Goal: Check status: Check status

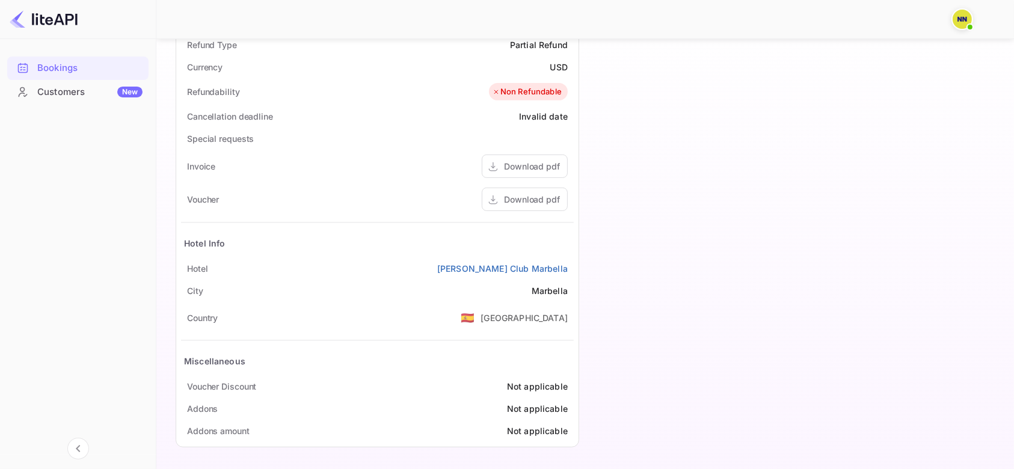
scroll to position [476, 0]
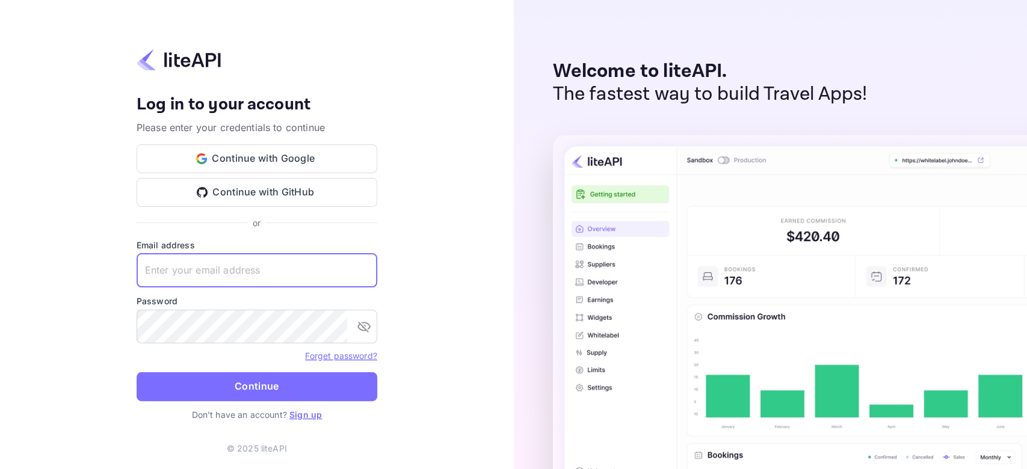
click at [289, 271] on input "text" at bounding box center [257, 271] width 241 height 34
click at [358, 276] on keeper-lock "Open Keeper Popup" at bounding box center [361, 270] width 14 height 14
type input "zen.abddin@tbo.com"
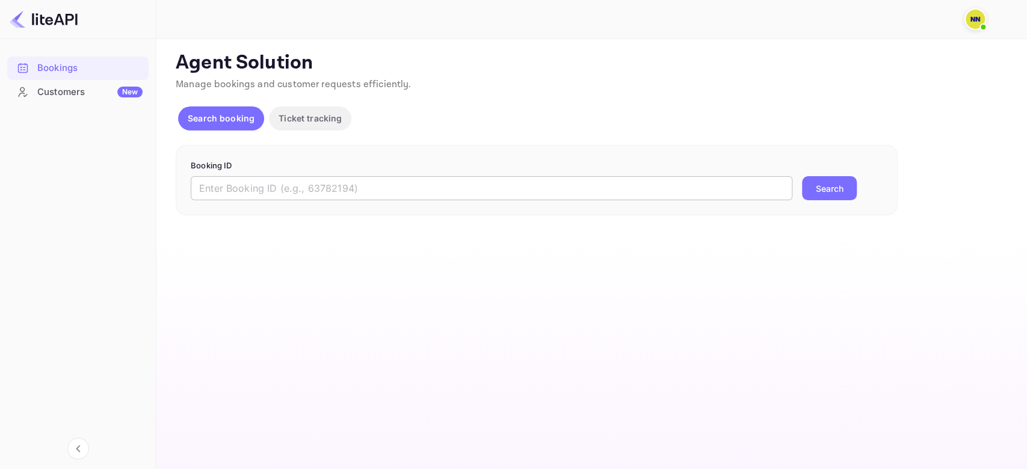
click at [252, 179] on input "text" at bounding box center [492, 188] width 602 height 24
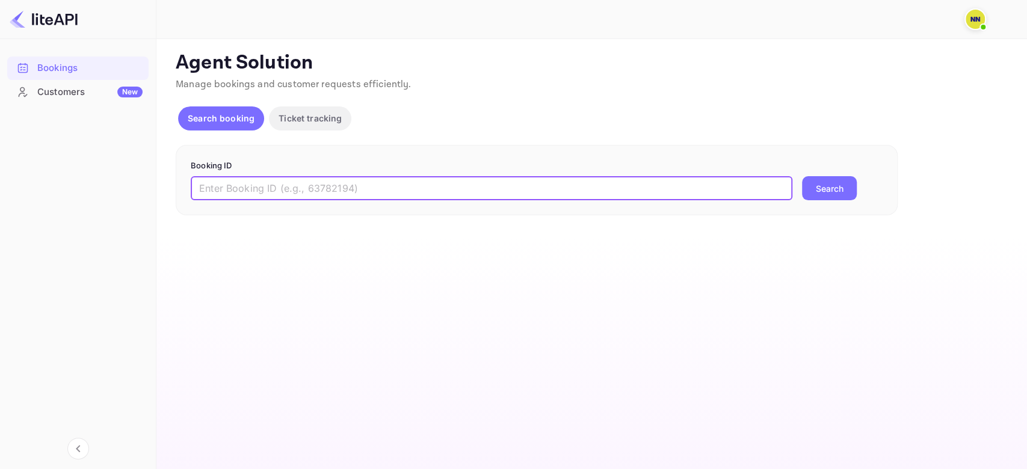
paste input "8449027"
type input "8449027"
click at [802, 176] on button "Search" at bounding box center [829, 188] width 55 height 24
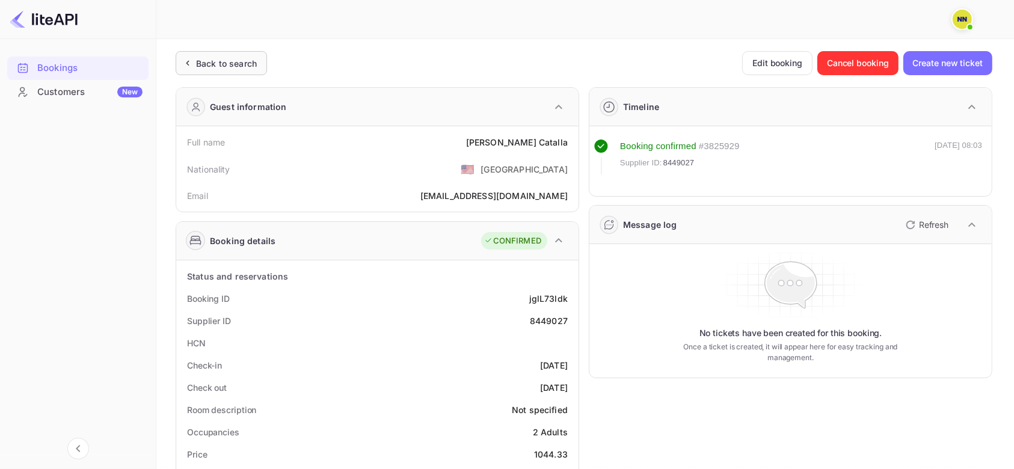
click at [232, 65] on div "Back to search" at bounding box center [226, 63] width 61 height 13
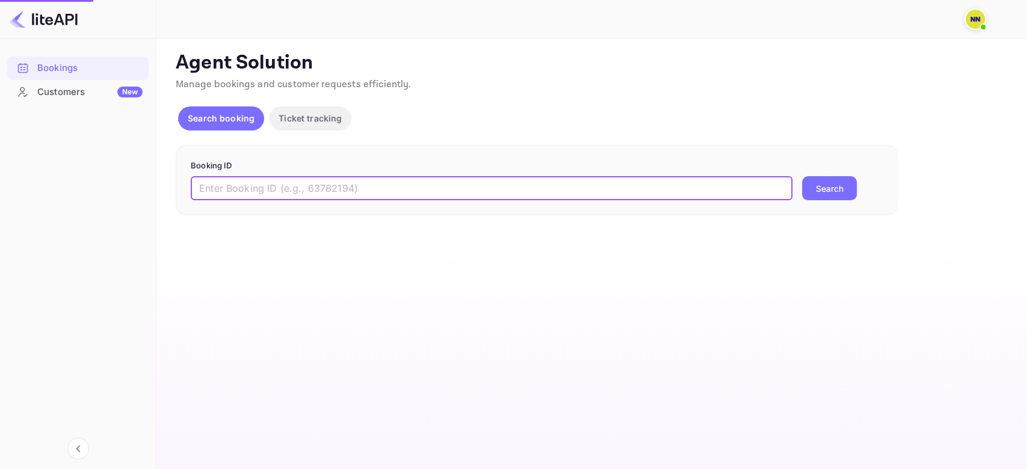
click at [271, 183] on input "text" at bounding box center [492, 188] width 602 height 24
paste input "8928049"
type input "8928049"
click at [802, 176] on button "Search" at bounding box center [829, 188] width 55 height 24
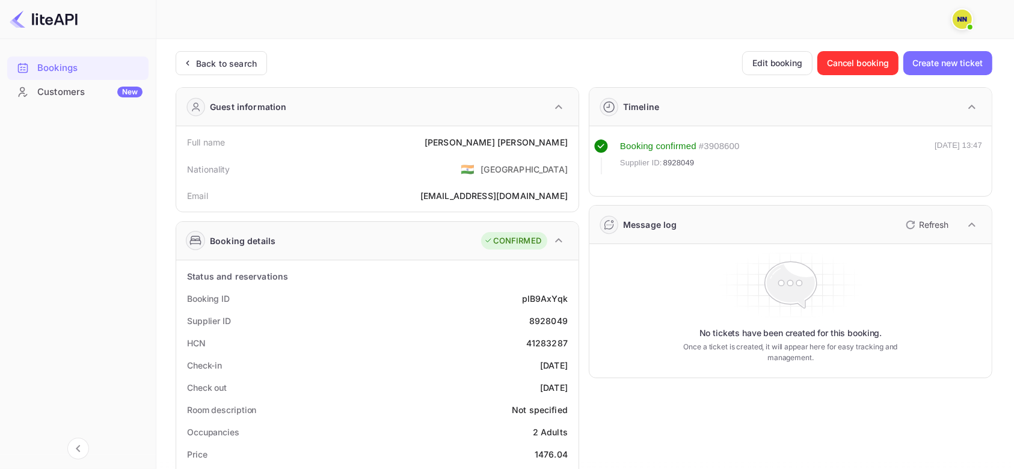
click at [555, 341] on div "41283287" at bounding box center [547, 343] width 42 height 13
click at [556, 344] on div "41283287" at bounding box center [547, 343] width 42 height 13
copy div "41283287"
click at [232, 59] on div "Back to search" at bounding box center [226, 63] width 61 height 13
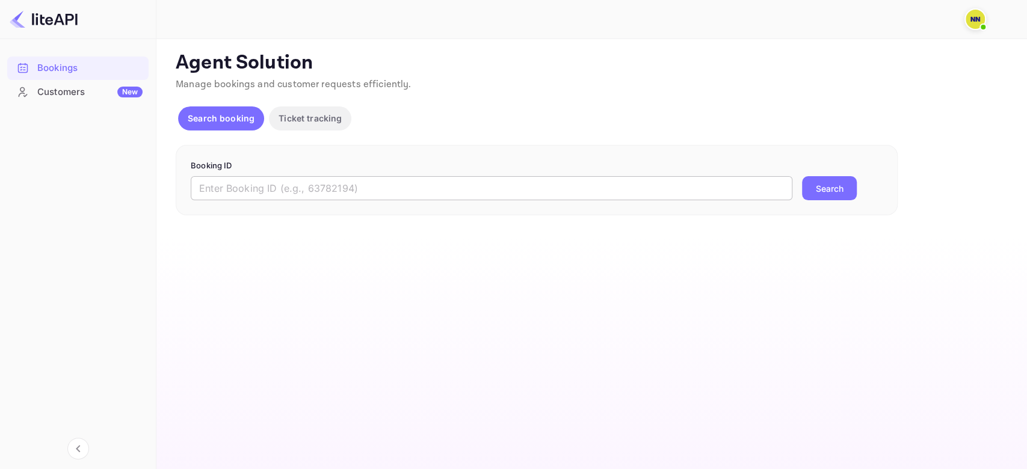
click at [236, 184] on input "text" at bounding box center [492, 188] width 602 height 24
paste input "8950295"
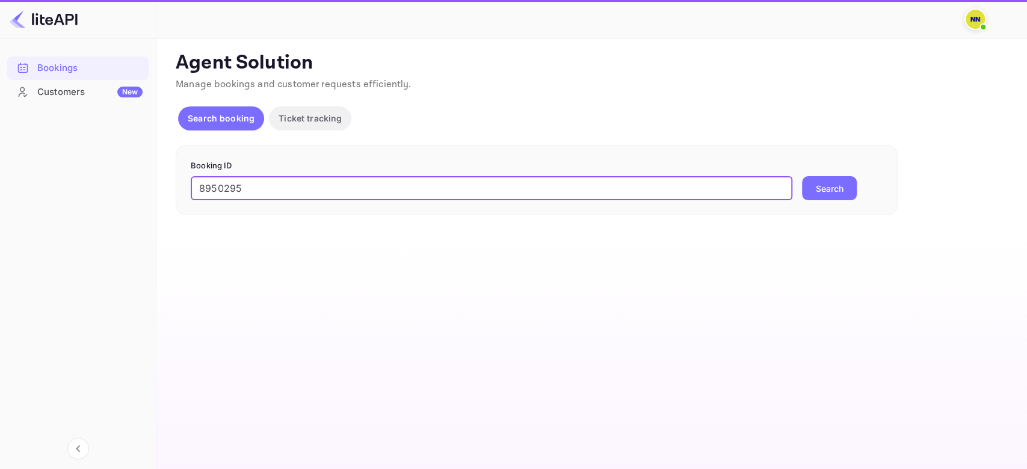
type input "8950295"
click at [802, 176] on button "Search" at bounding box center [829, 188] width 55 height 24
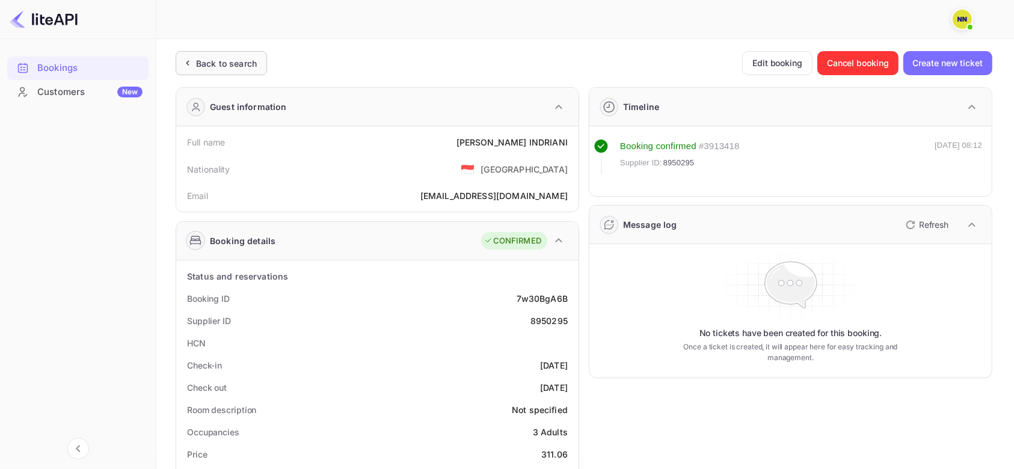
click at [232, 53] on div "Back to search" at bounding box center [221, 63] width 91 height 24
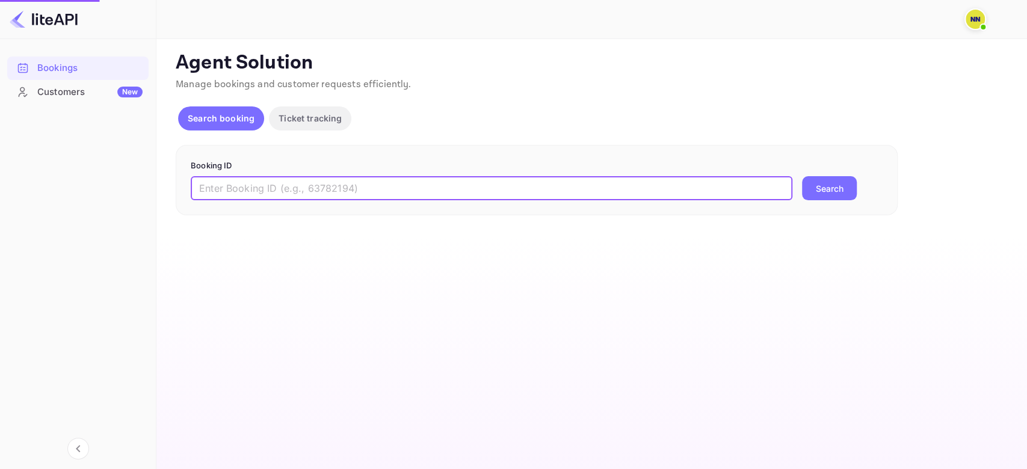
click at [250, 189] on input "text" at bounding box center [492, 188] width 602 height 24
paste input "7433534"
type input "7433534"
click at [802, 176] on button "Search" at bounding box center [829, 188] width 55 height 24
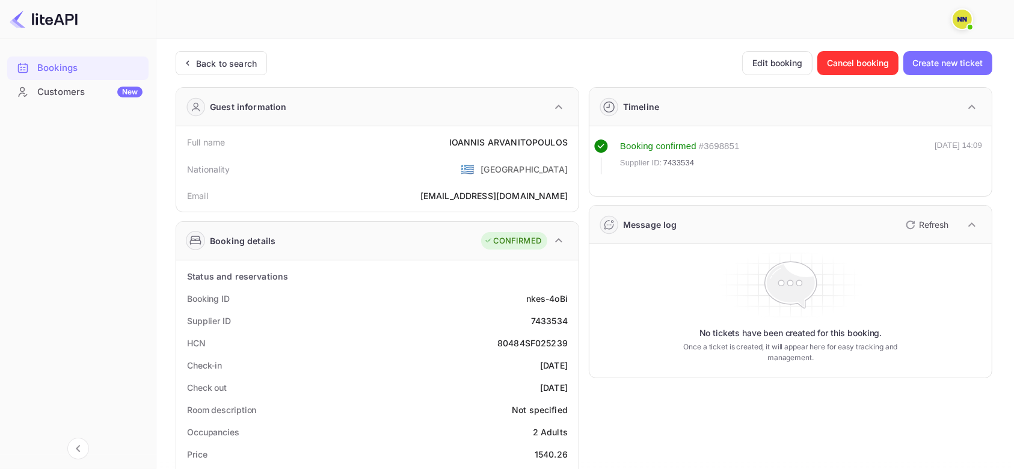
click at [532, 340] on div "80484SF025239" at bounding box center [533, 343] width 70 height 13
copy div "80484SF025239"
click at [221, 70] on div "Back to search" at bounding box center [221, 63] width 91 height 24
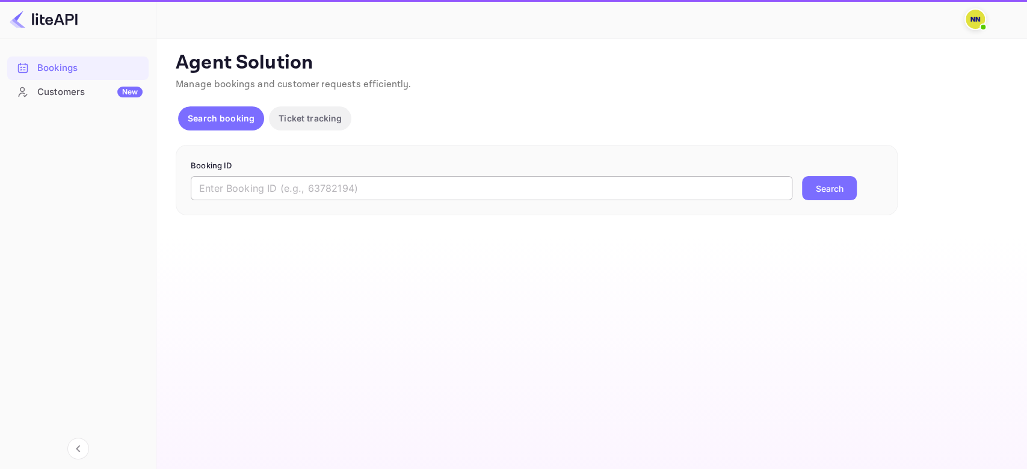
click at [255, 193] on input "text" at bounding box center [492, 188] width 602 height 24
paste input "9131196"
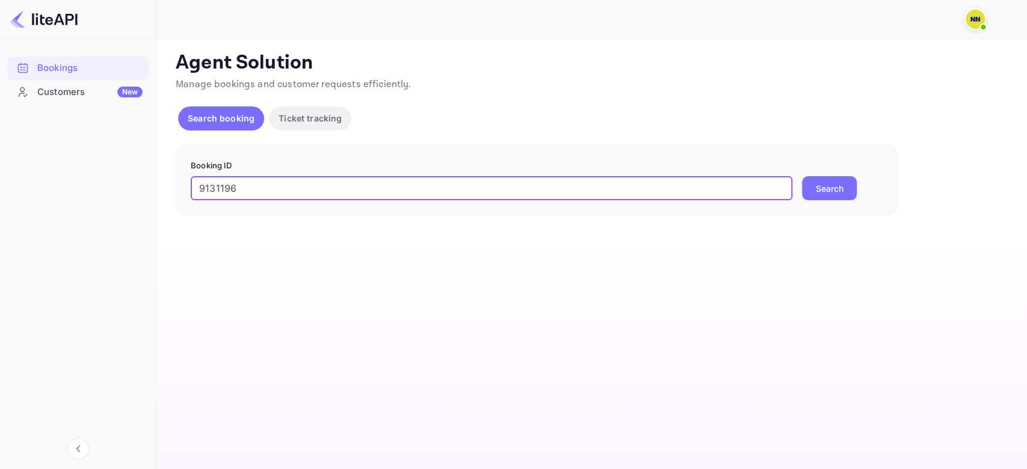
type input "9131196"
click at [802, 176] on button "Search" at bounding box center [829, 188] width 55 height 24
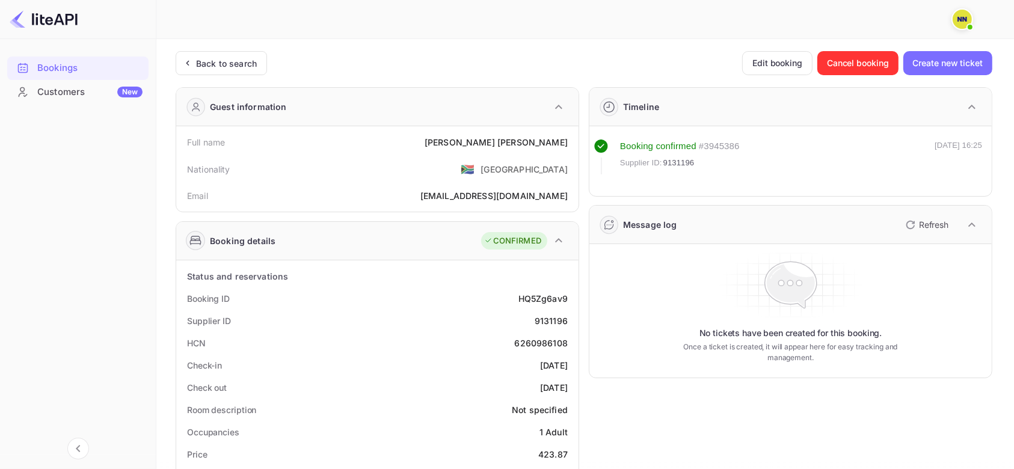
click at [544, 339] on div "6260986108" at bounding box center [542, 343] width 54 height 13
copy div "6260986108"
click at [235, 61] on div "Back to search" at bounding box center [226, 63] width 61 height 13
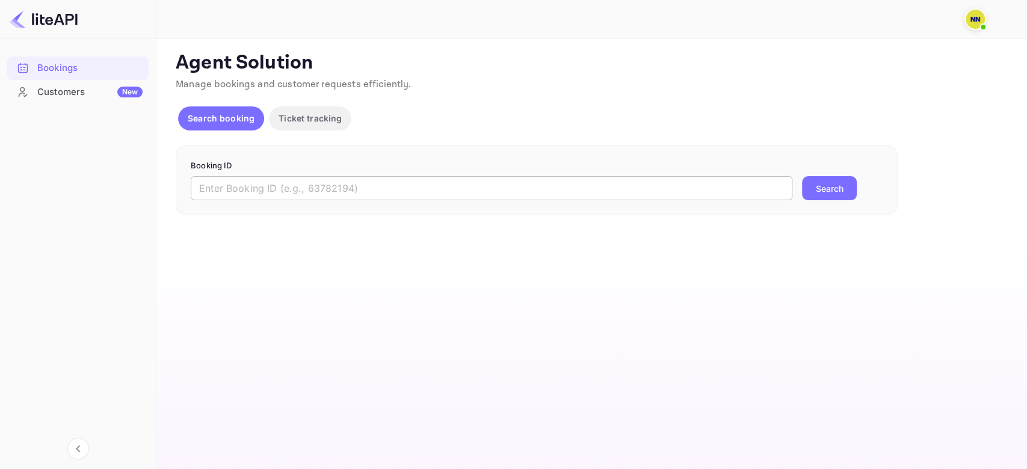
click at [244, 191] on input "text" at bounding box center [492, 188] width 602 height 24
paste input "7331028"
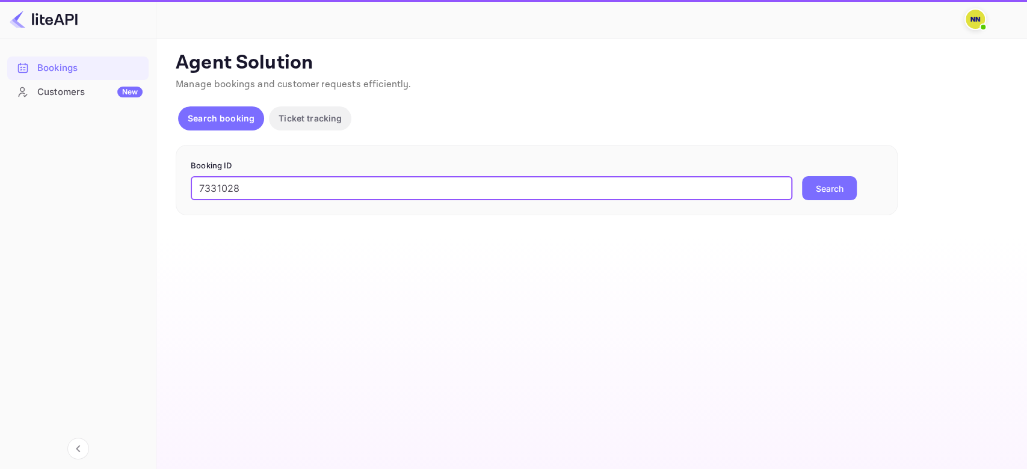
type input "7331028"
click at [802, 176] on button "Search" at bounding box center [829, 188] width 55 height 24
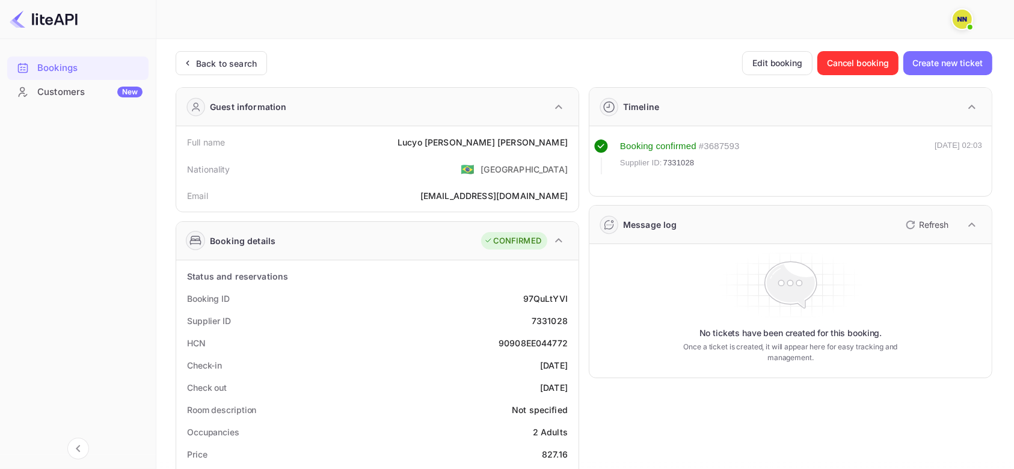
click at [537, 344] on div "90908EE044772" at bounding box center [533, 343] width 69 height 13
copy div "90908EE044772"
